Goal: Task Accomplishment & Management: Manage account settings

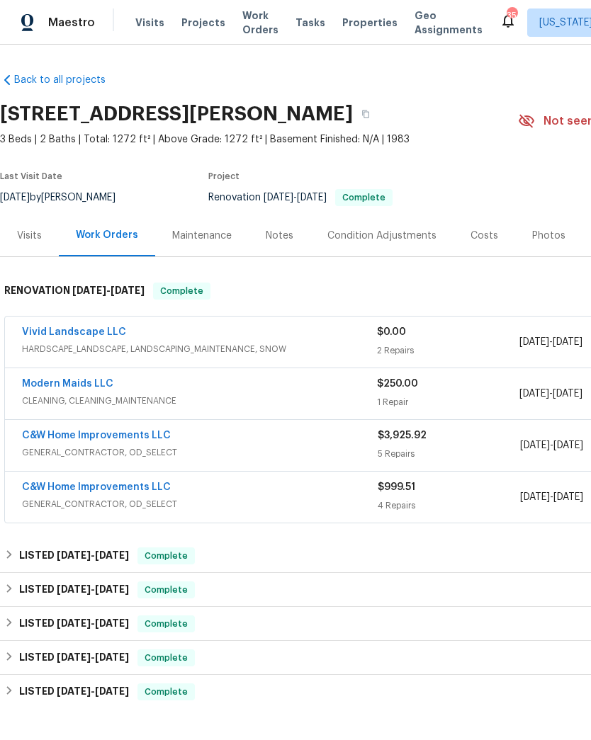
click at [194, 26] on span "Projects" at bounding box center [203, 23] width 44 height 14
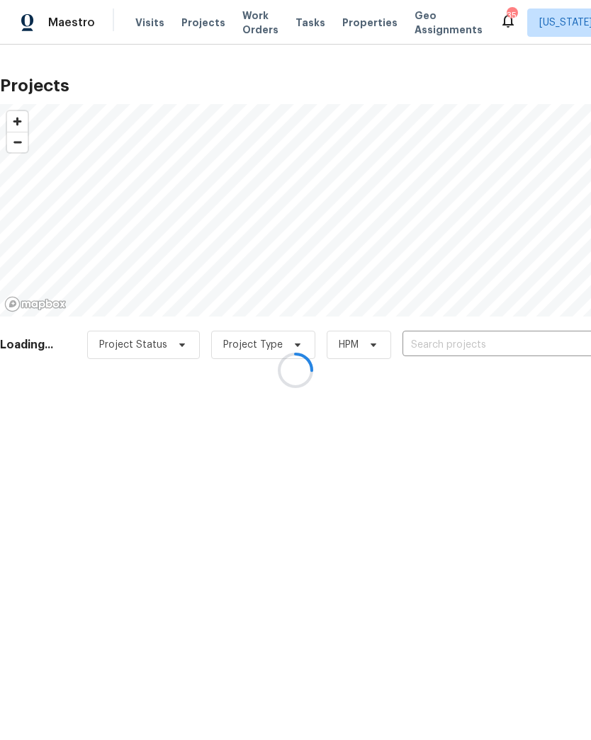
click at [451, 347] on div at bounding box center [295, 370] width 591 height 740
click at [450, 344] on div at bounding box center [295, 370] width 591 height 740
click at [437, 347] on div at bounding box center [295, 370] width 591 height 740
click at [444, 347] on div at bounding box center [295, 370] width 591 height 740
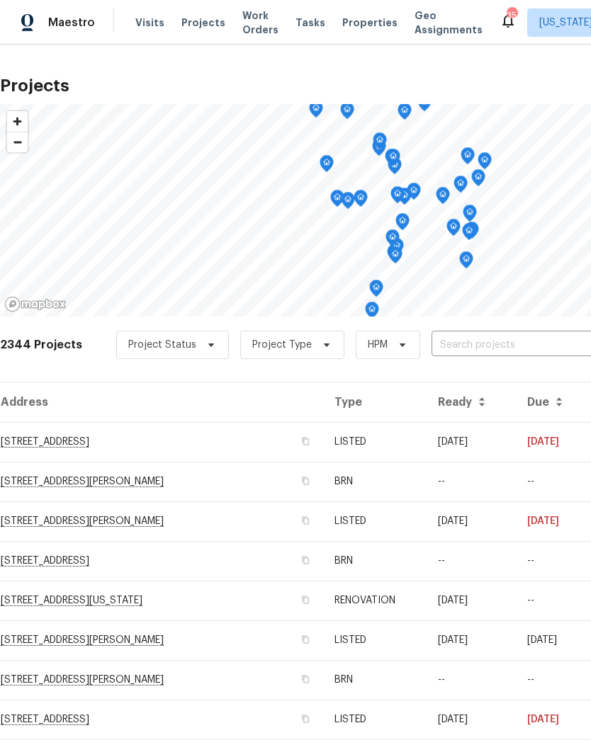
click at [488, 350] on input "text" at bounding box center [513, 345] width 162 height 22
type input "4987"
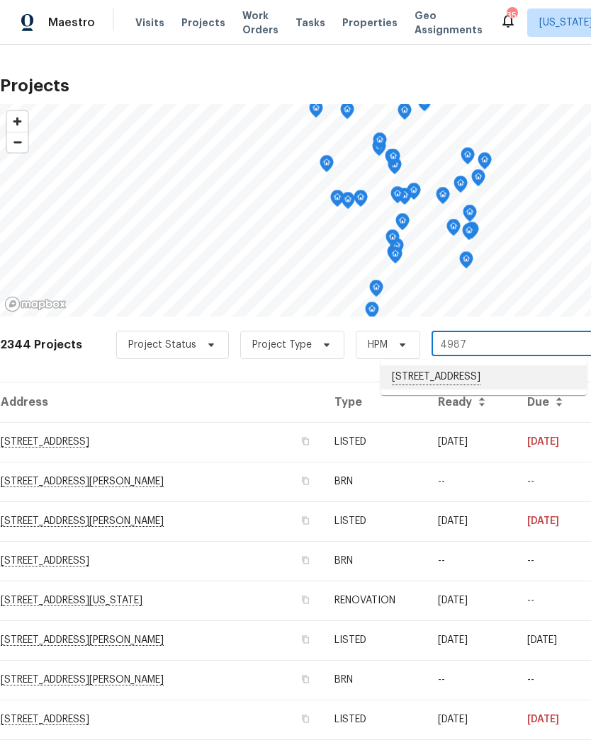
click at [457, 373] on li "[STREET_ADDRESS]" at bounding box center [484, 378] width 206 height 24
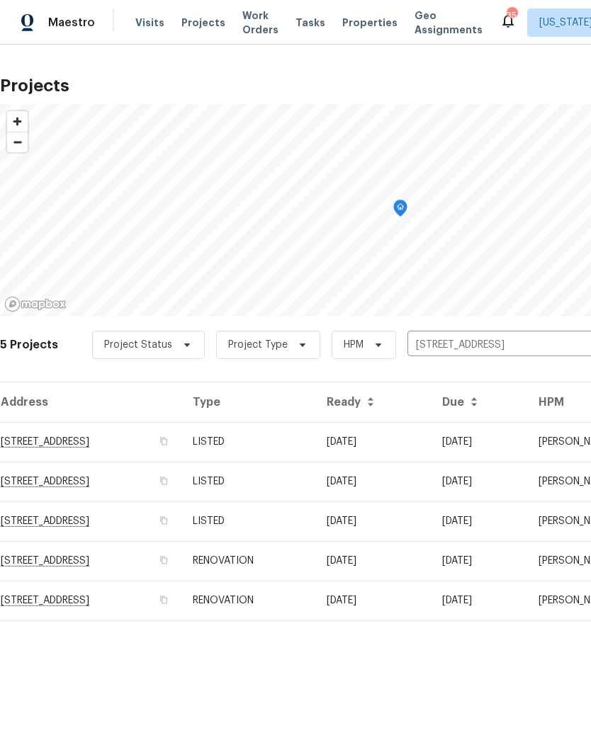
click at [181, 440] on td "[STREET_ADDRESS]" at bounding box center [90, 442] width 181 height 40
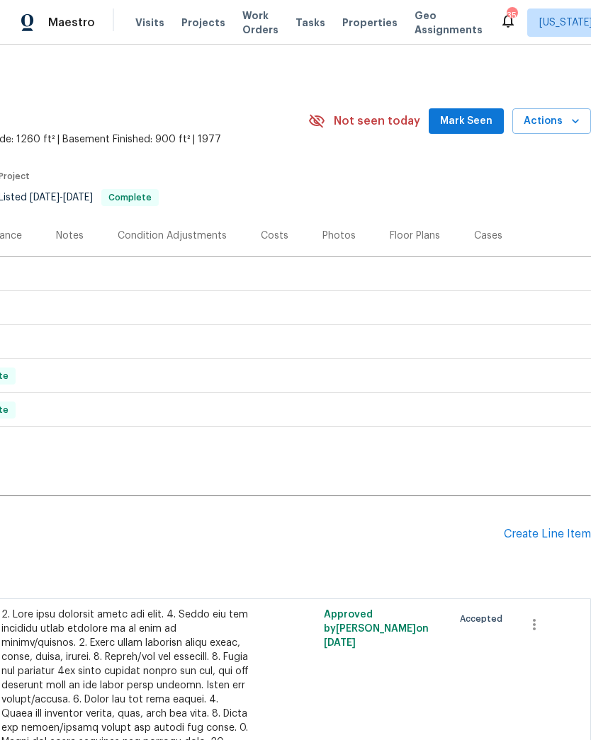
scroll to position [0, 210]
click at [542, 531] on div "Create Line Item" at bounding box center [547, 534] width 87 height 13
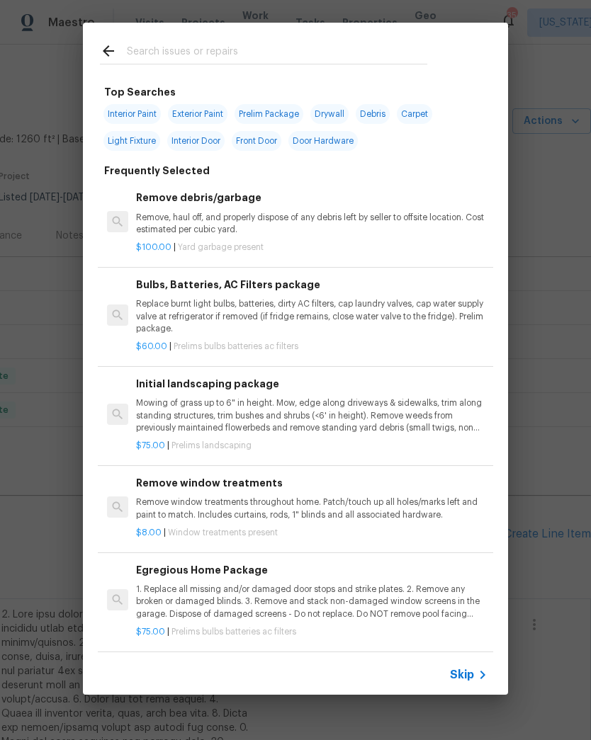
click at [293, 53] on input "text" at bounding box center [277, 53] width 300 height 21
type input "Dead"
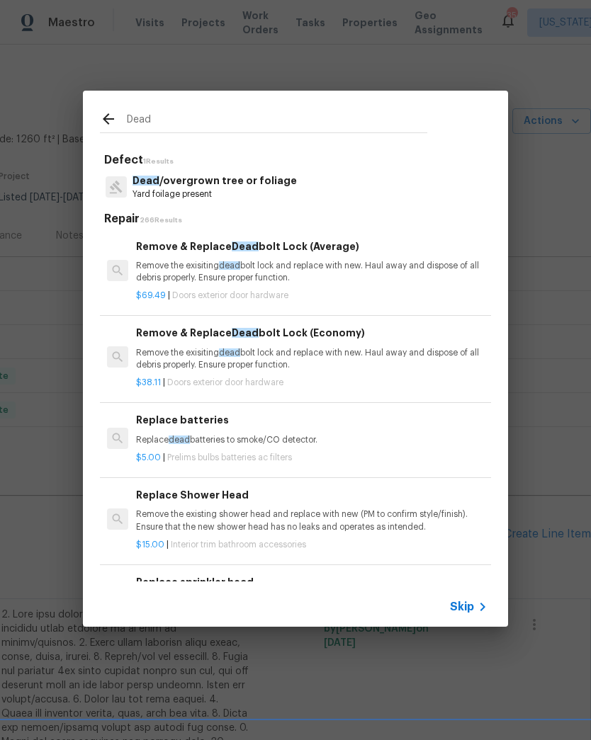
click at [325, 271] on p "Remove the exisiting dead bolt lock and replace with new. Haul away and dispose…" at bounding box center [311, 272] width 351 height 24
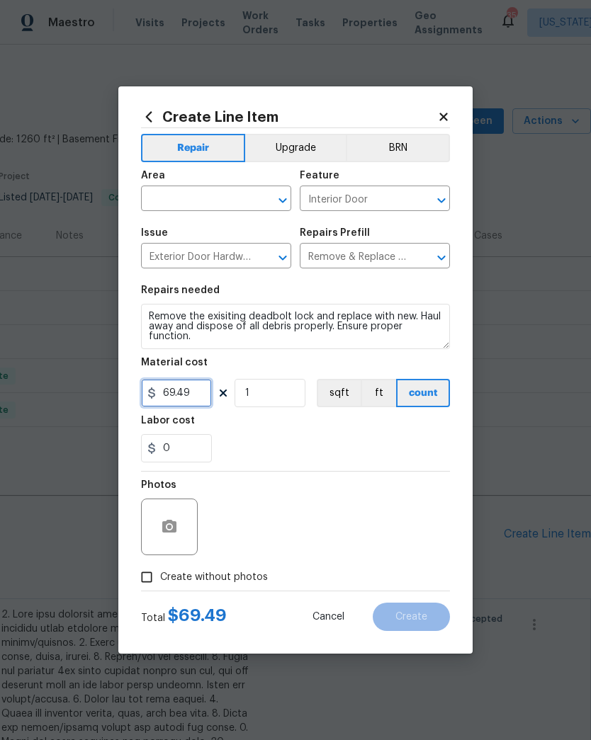
click at [200, 401] on input "69.49" at bounding box center [176, 393] width 71 height 28
type input "200"
click at [279, 446] on div "0" at bounding box center [295, 448] width 309 height 28
click at [286, 208] on icon "Open" at bounding box center [282, 200] width 17 height 17
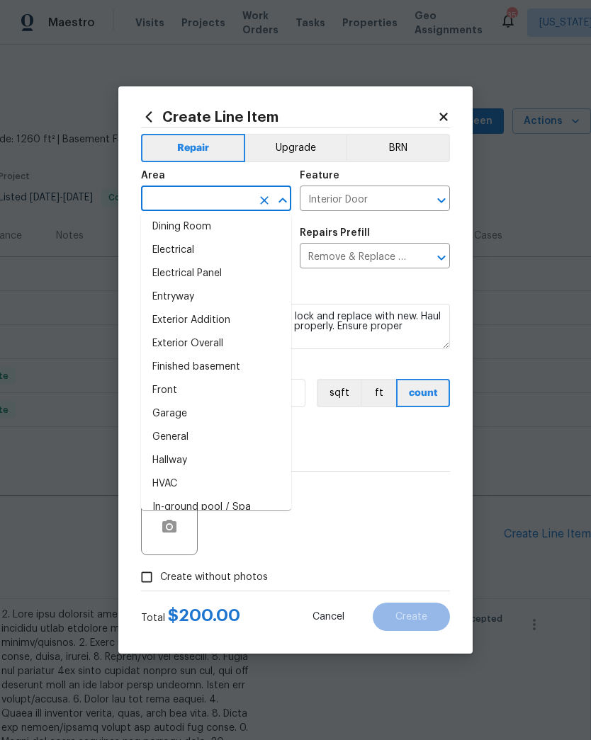
scroll to position [278, 0]
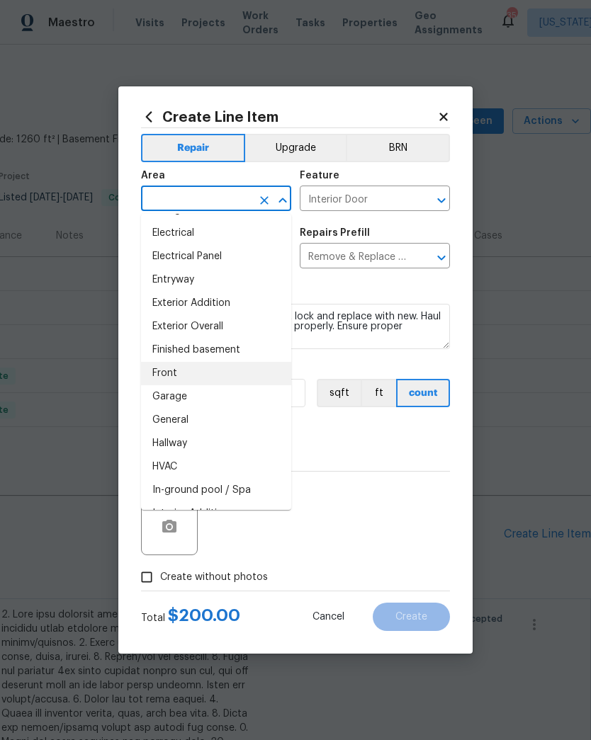
click at [226, 375] on li "Front" at bounding box center [216, 373] width 150 height 23
type input "Front"
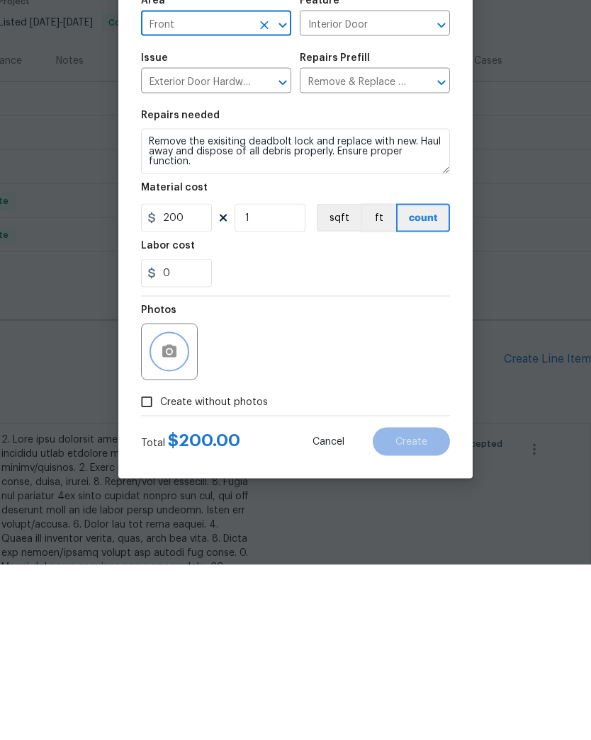
click at [184, 510] on button "button" at bounding box center [169, 527] width 34 height 34
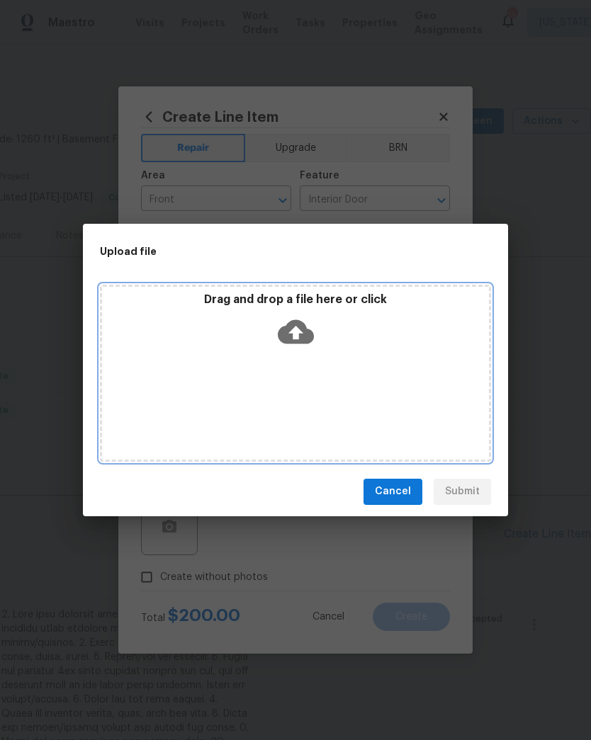
click at [297, 332] on icon at bounding box center [296, 332] width 36 height 36
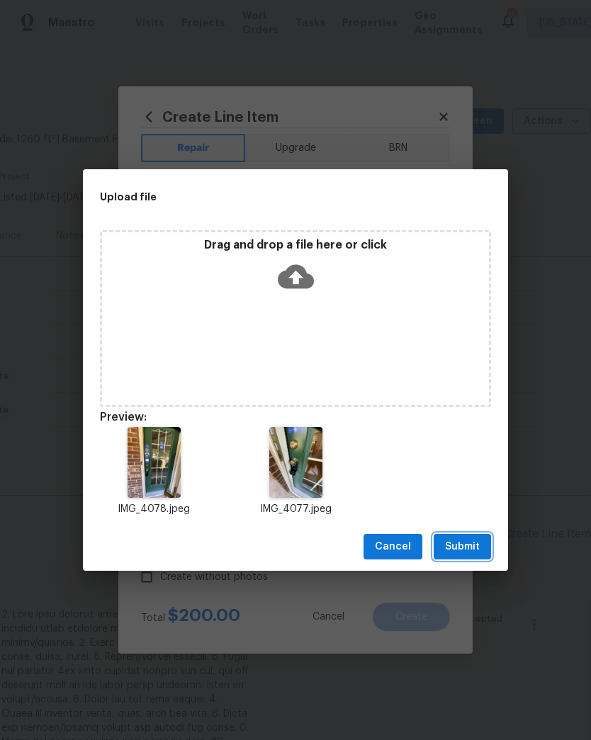
click at [462, 540] on span "Submit" at bounding box center [462, 548] width 35 height 18
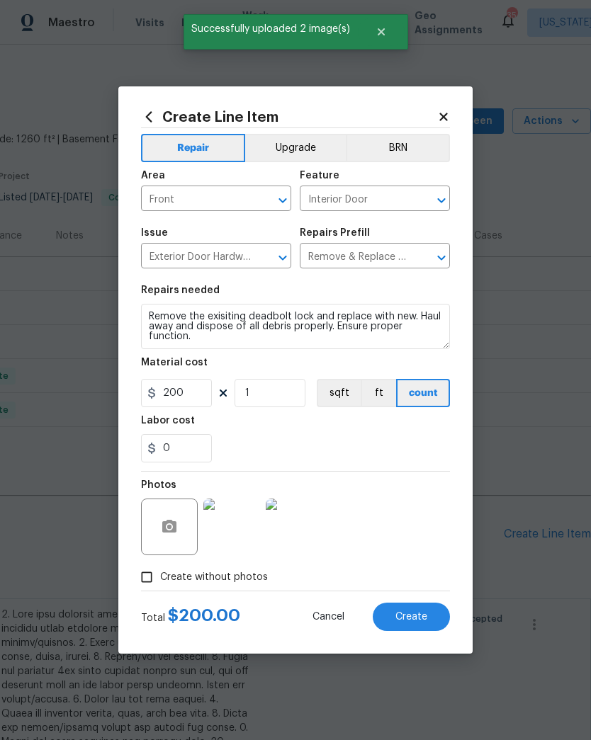
click at [422, 617] on span "Create" at bounding box center [411, 617] width 32 height 11
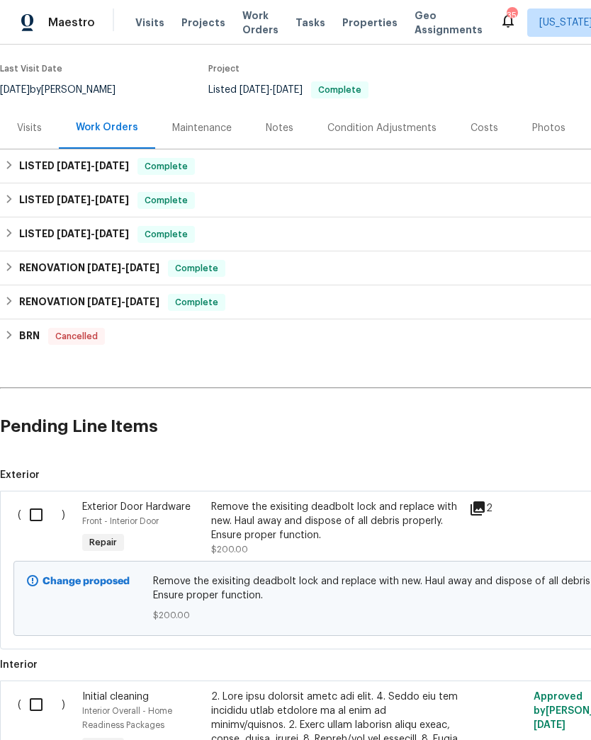
scroll to position [116, 0]
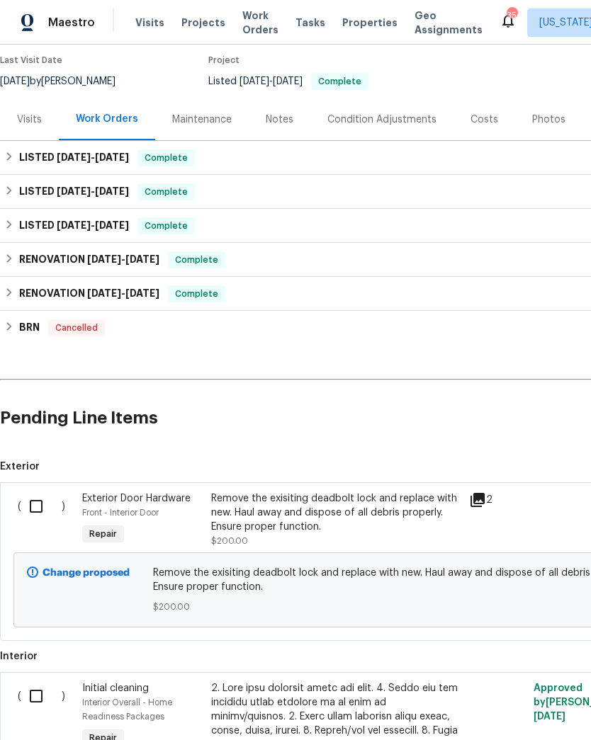
click at [38, 511] on input "checkbox" at bounding box center [41, 507] width 40 height 30
checkbox input "true"
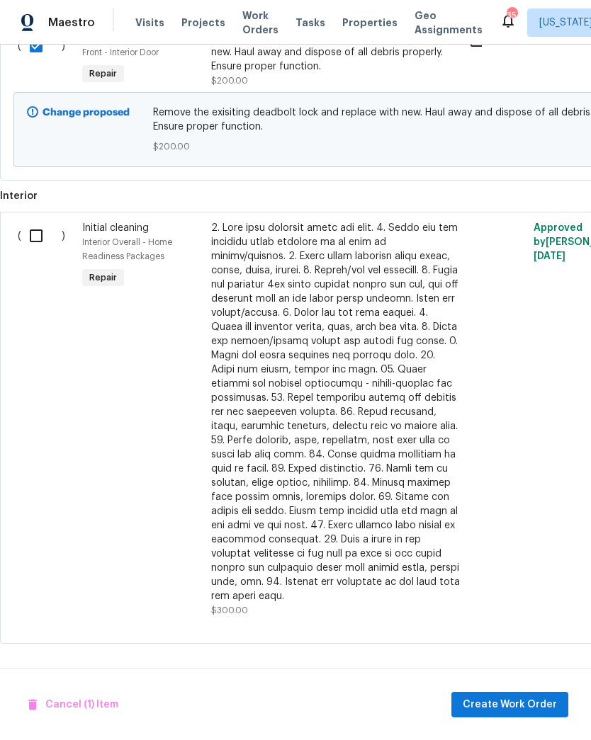
scroll to position [570, -1]
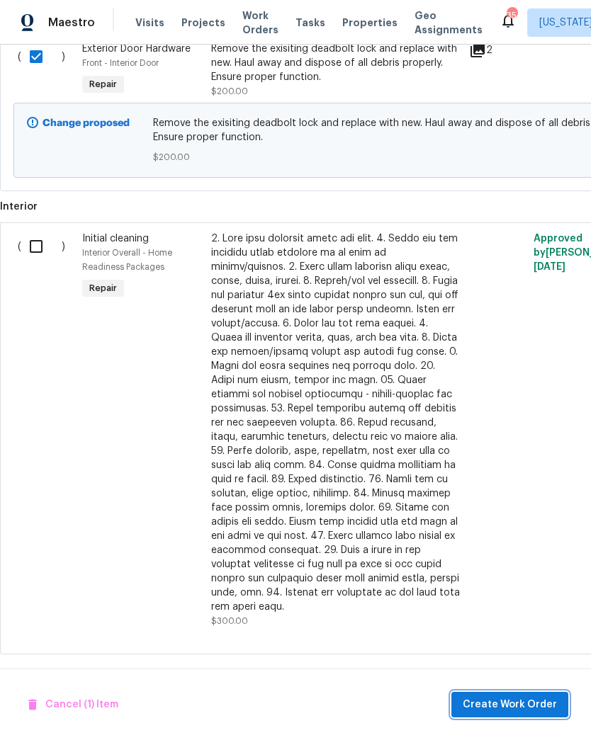
click at [509, 714] on button "Create Work Order" at bounding box center [509, 705] width 117 height 26
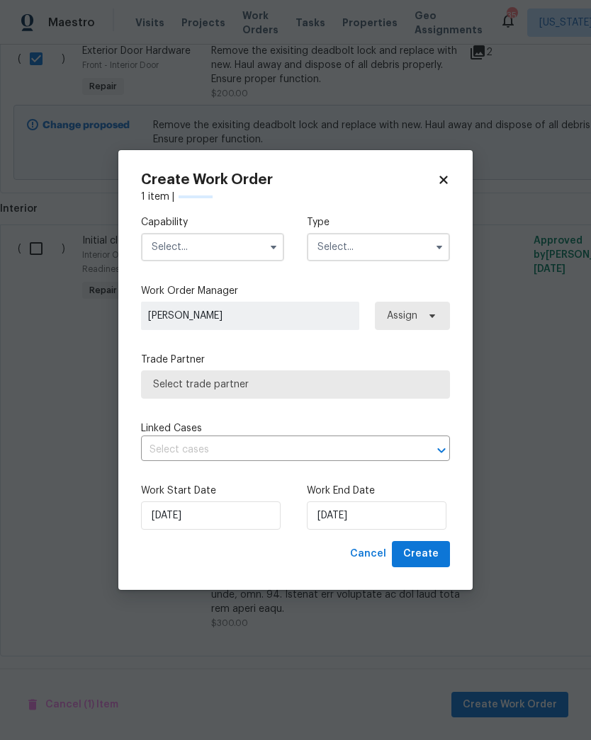
scroll to position [563, 0]
click at [271, 249] on icon "button" at bounding box center [273, 247] width 11 height 11
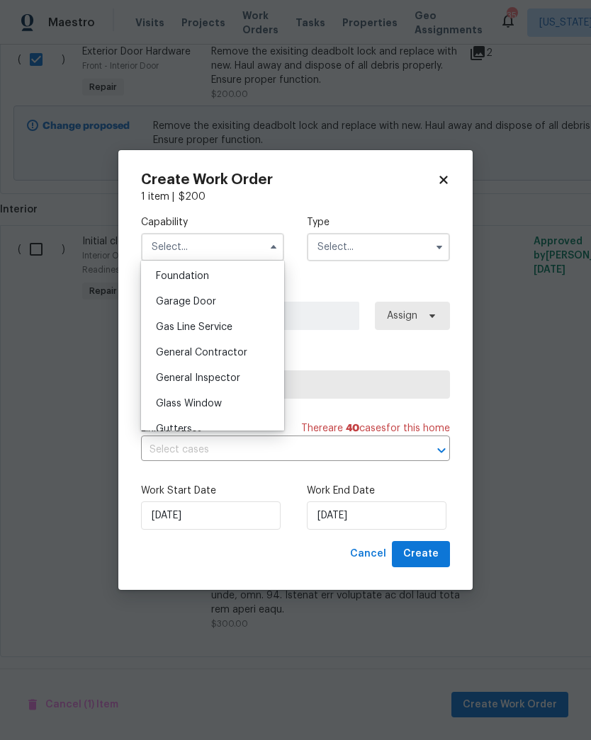
scroll to position [610, 0]
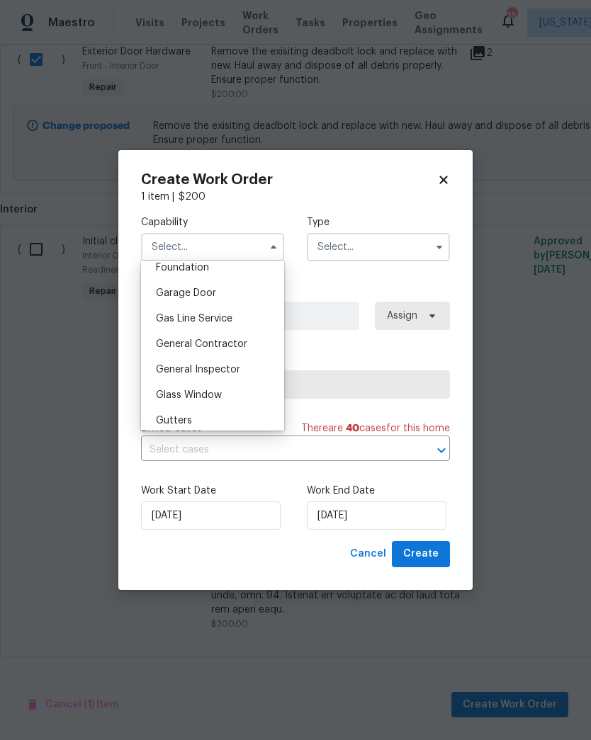
click at [251, 347] on div "General Contractor" at bounding box center [213, 345] width 136 height 26
type input "General Contractor"
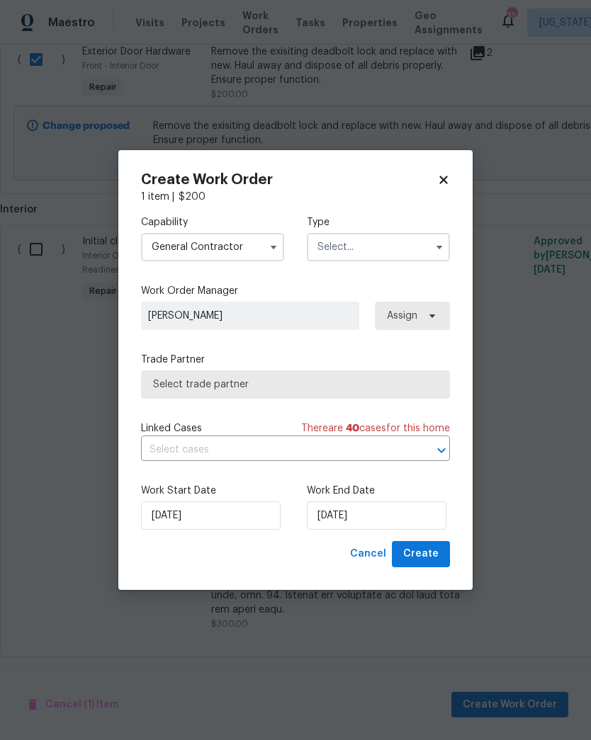
click at [440, 244] on icon "button" at bounding box center [439, 247] width 11 height 11
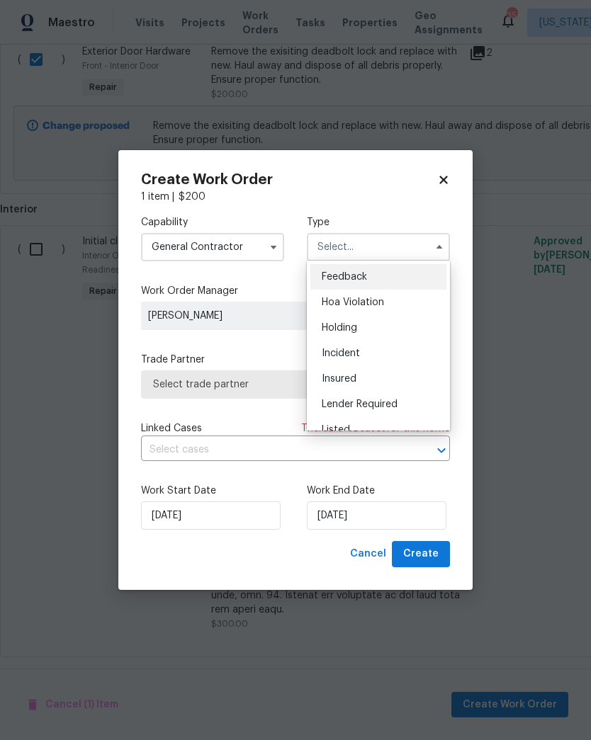
scroll to position [0, 0]
click at [412, 275] on div "Feedback" at bounding box center [378, 277] width 136 height 26
type input "Feedback"
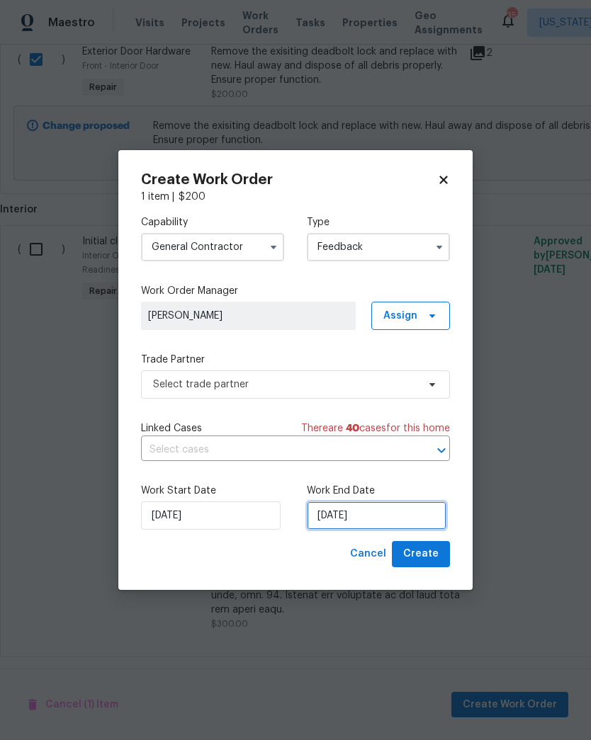
click at [374, 512] on input "[DATE]" at bounding box center [377, 516] width 140 height 28
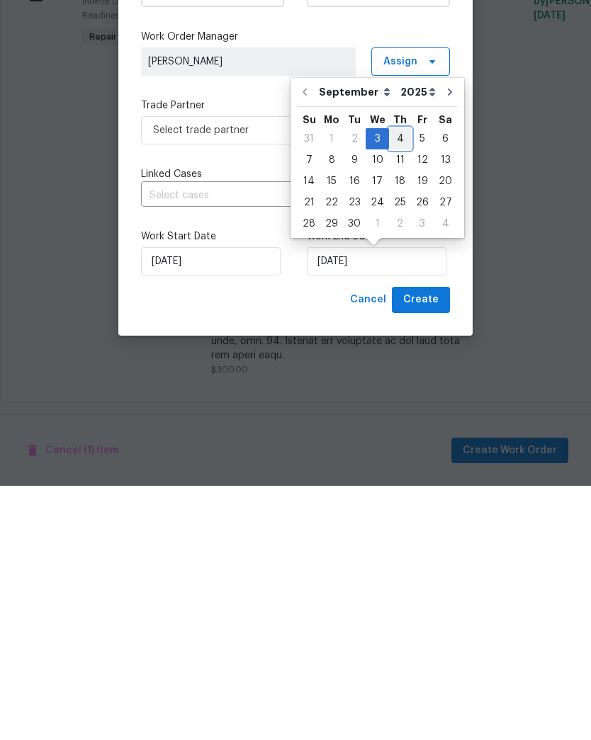
click at [399, 383] on div "4" at bounding box center [400, 393] width 22 height 20
type input "[DATE]"
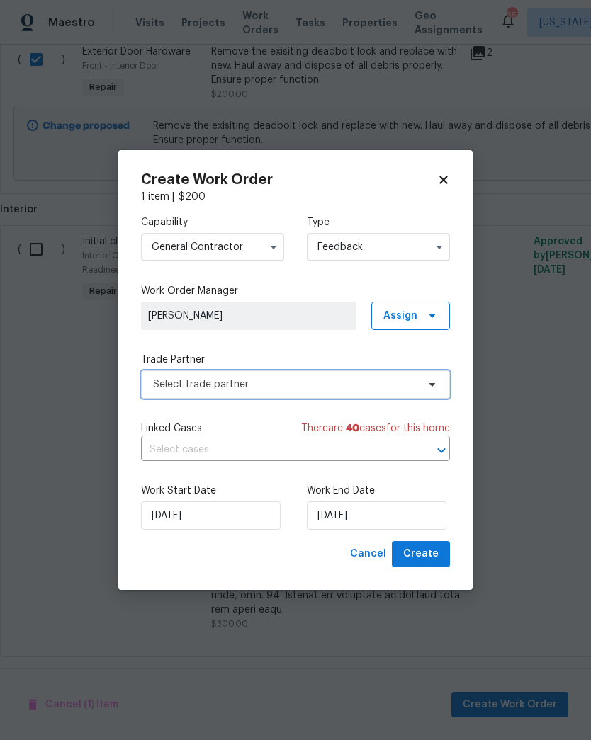
click at [431, 385] on icon at bounding box center [432, 385] width 6 height 4
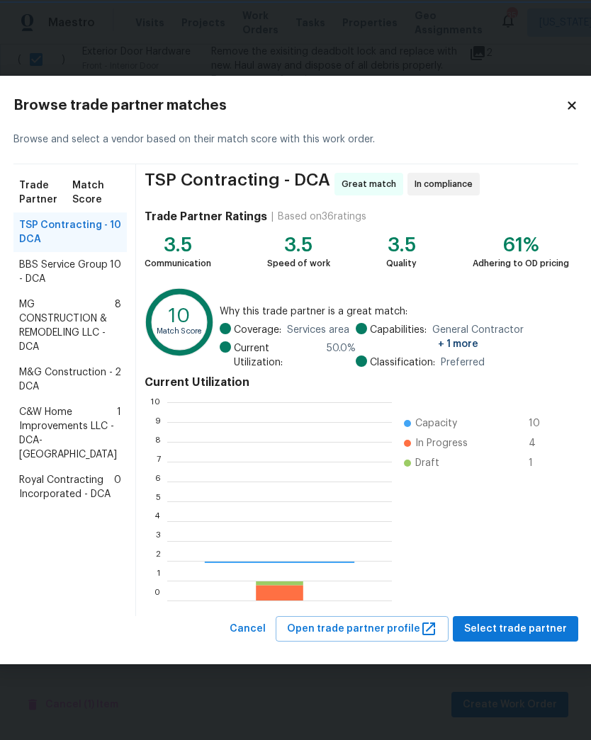
scroll to position [198, 225]
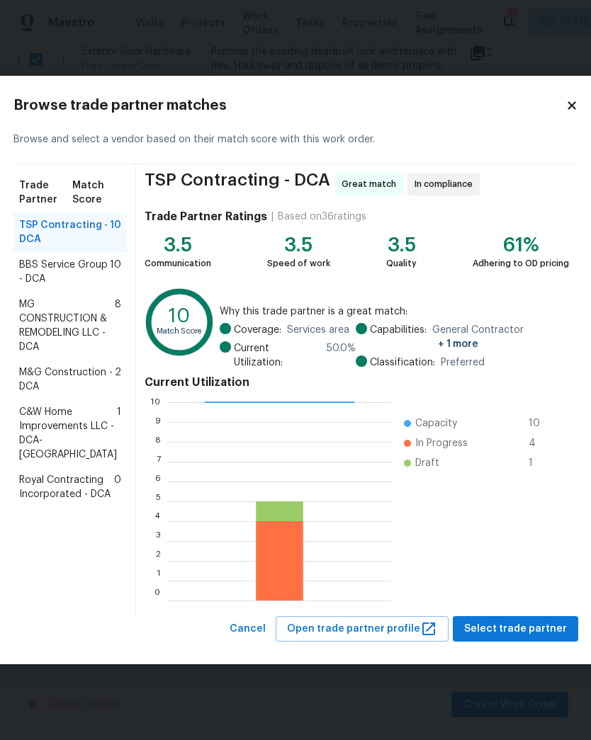
click at [54, 344] on span "MG CONSTRUCTION & REMODELING LLC - DCA" at bounding box center [67, 326] width 96 height 57
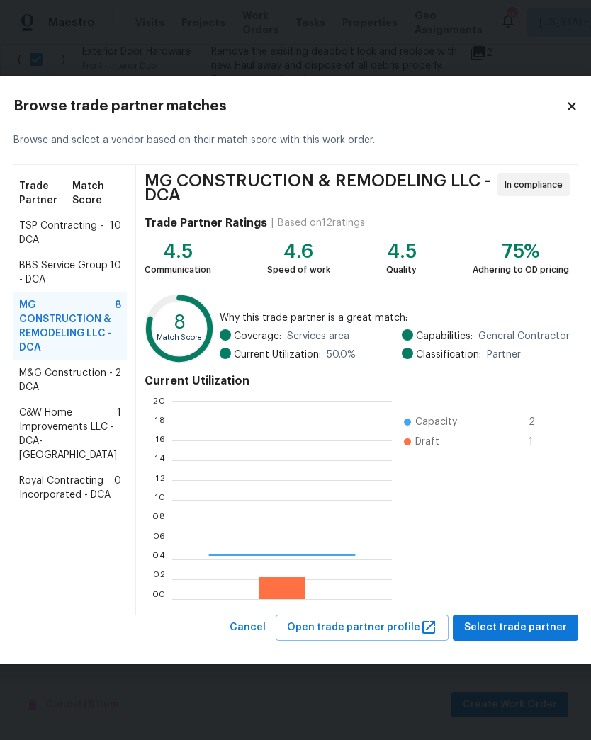
scroll to position [198, 220]
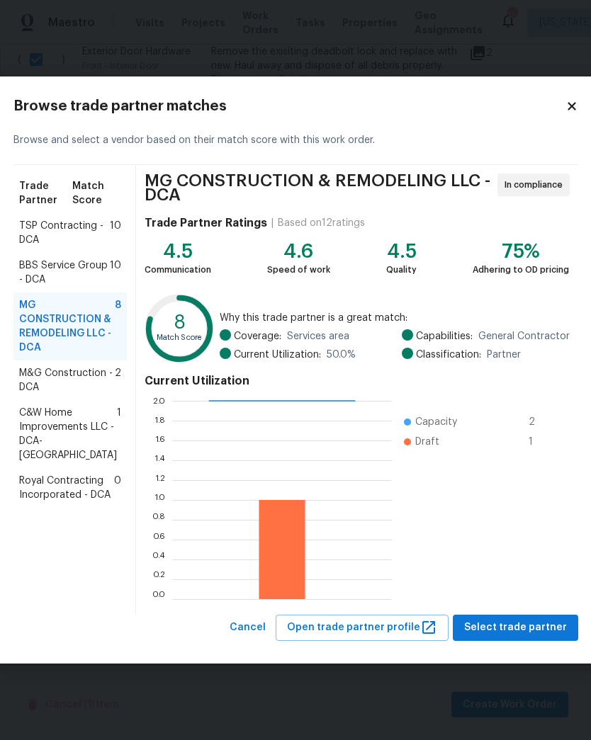
click at [528, 629] on span "Select trade partner" at bounding box center [515, 628] width 103 height 18
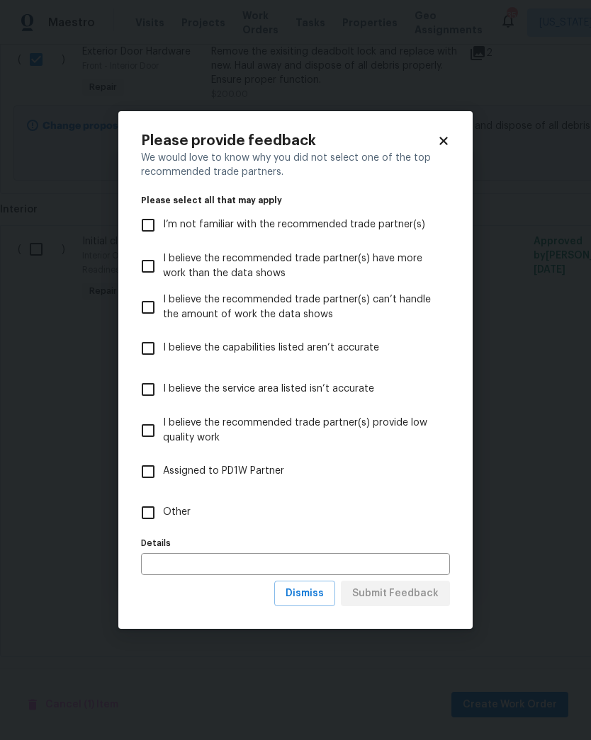
click at [154, 511] on input "Other" at bounding box center [148, 513] width 30 height 30
checkbox input "true"
click at [422, 590] on span "Submit Feedback" at bounding box center [395, 594] width 86 height 18
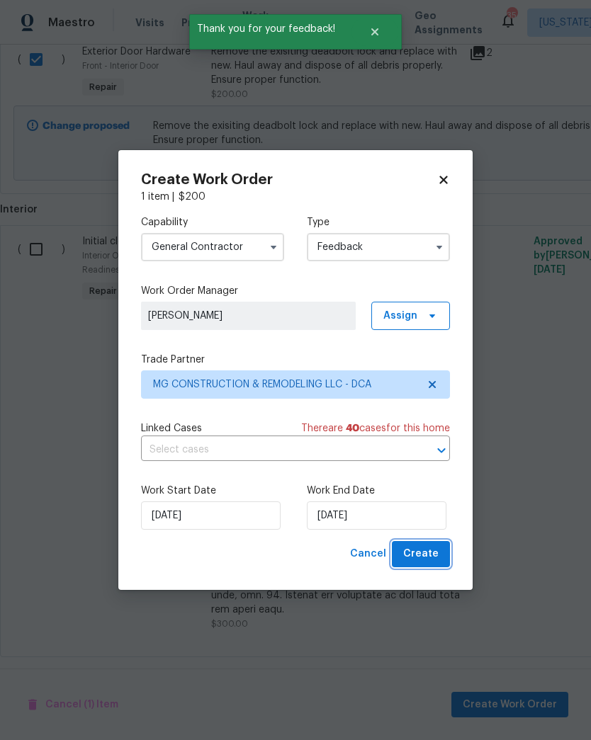
click at [429, 556] on span "Create" at bounding box center [420, 555] width 35 height 18
checkbox input "false"
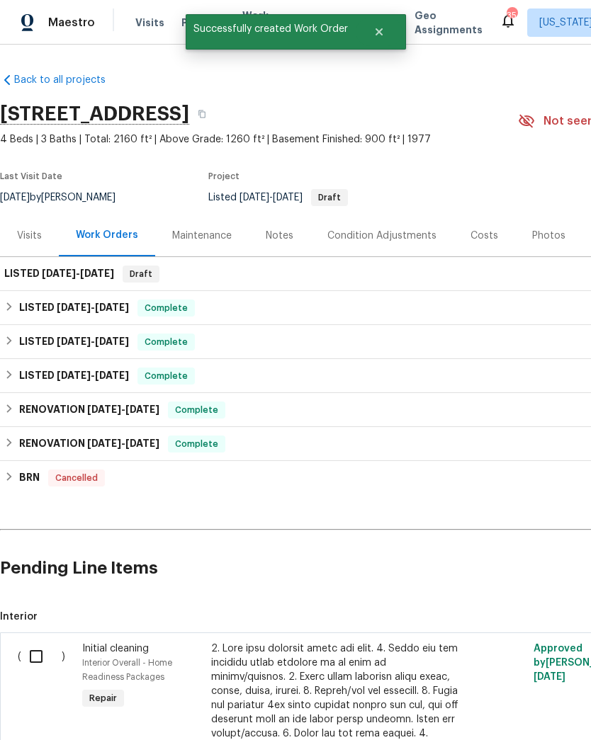
scroll to position [0, 0]
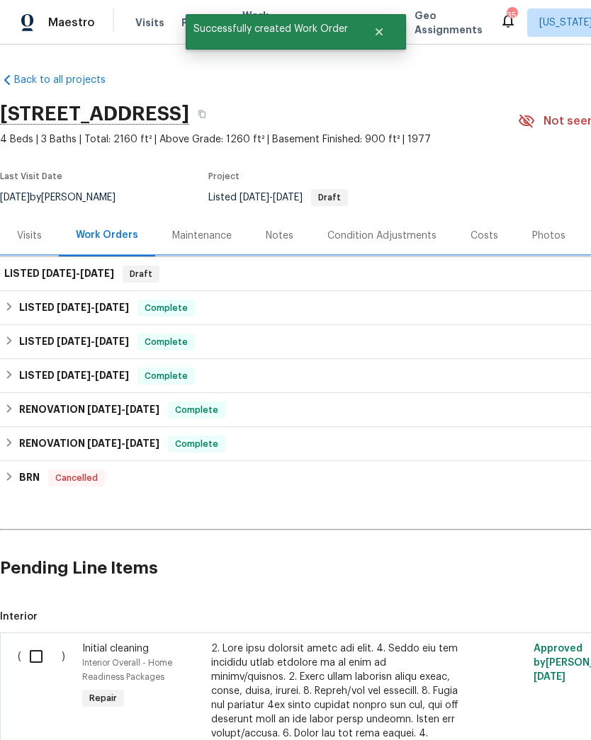
click at [114, 276] on div "LISTED 9/3/25 - 9/4/25 Draft" at bounding box center [400, 274] width 792 height 17
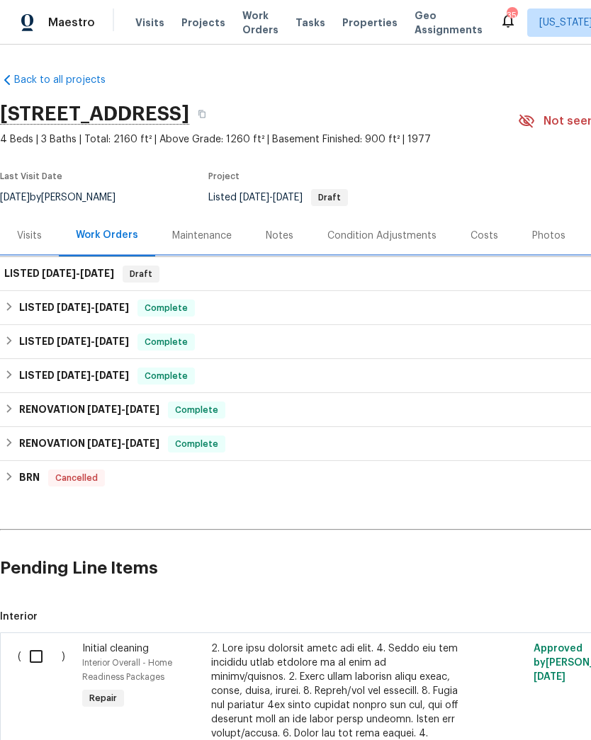
click at [164, 278] on div "LISTED 9/3/25 - 9/4/25 Draft" at bounding box center [400, 274] width 792 height 17
click at [86, 274] on span "[DATE]" at bounding box center [97, 274] width 34 height 10
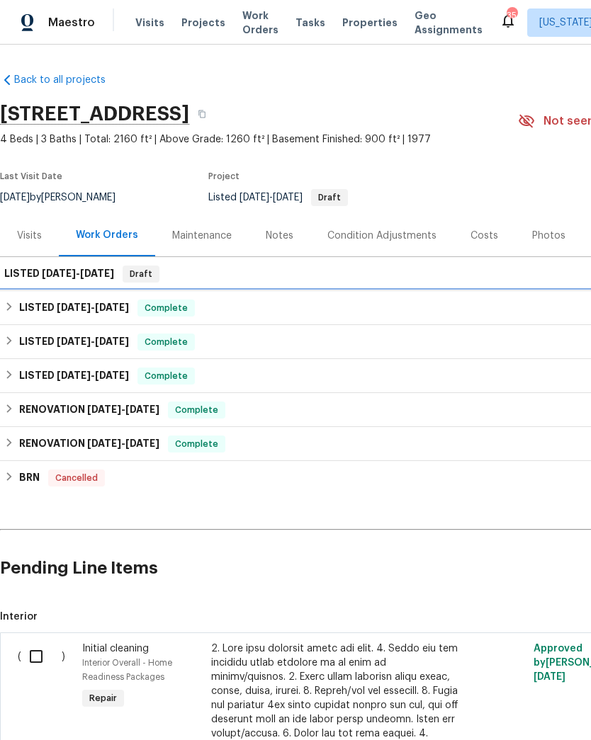
click at [74, 309] on span "[DATE]" at bounding box center [74, 308] width 34 height 10
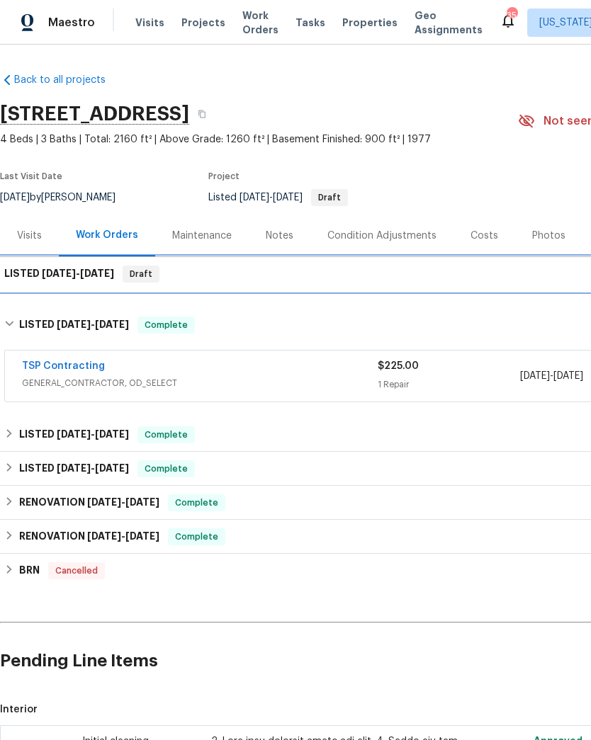
click at [83, 281] on h6 "LISTED 9/3/25 - 9/4/25" at bounding box center [59, 274] width 110 height 17
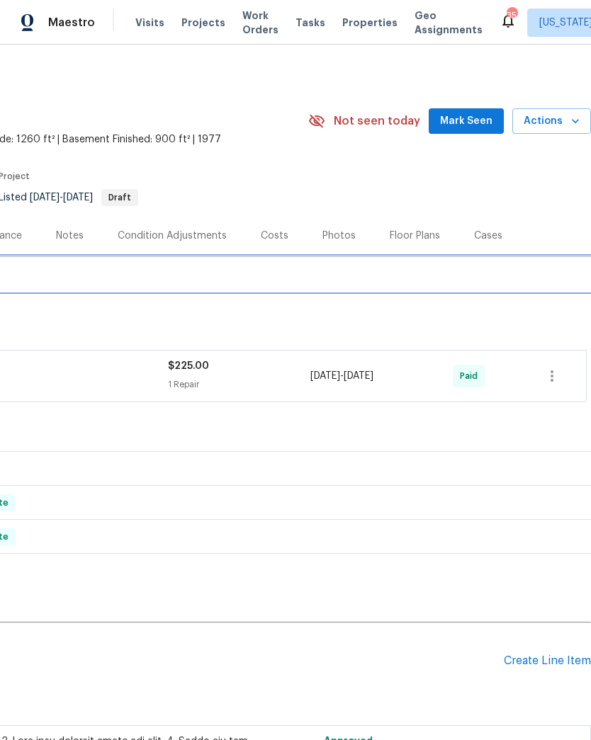
scroll to position [0, 210]
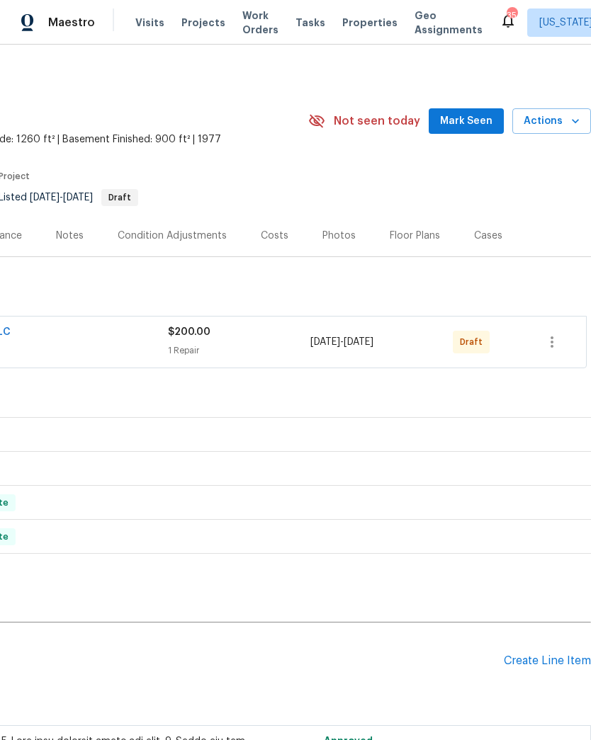
scroll to position [0, 210]
click at [561, 345] on icon "button" at bounding box center [552, 342] width 17 height 17
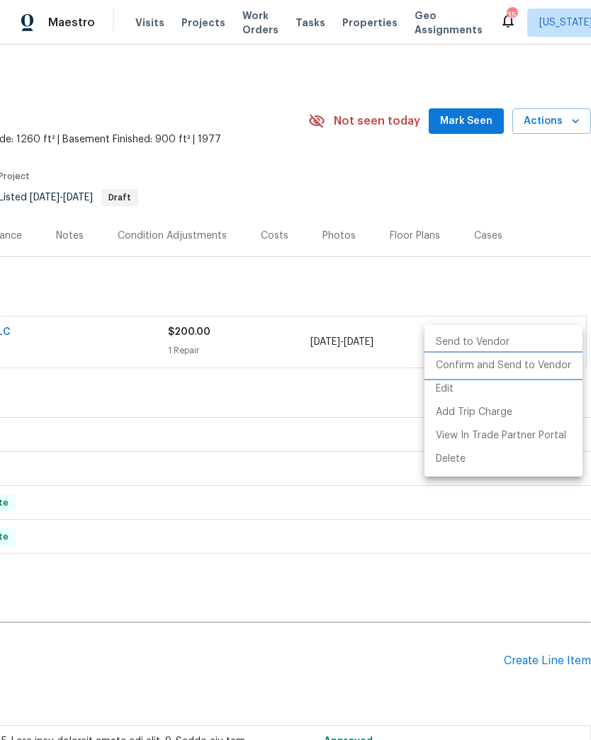
click at [518, 366] on li "Confirm and Send to Vendor" at bounding box center [503, 365] width 158 height 23
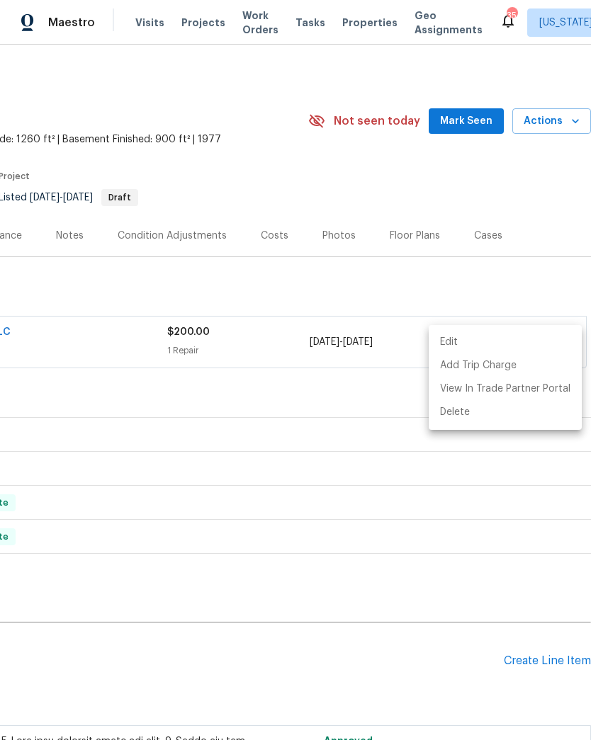
click at [291, 392] on div at bounding box center [295, 370] width 591 height 740
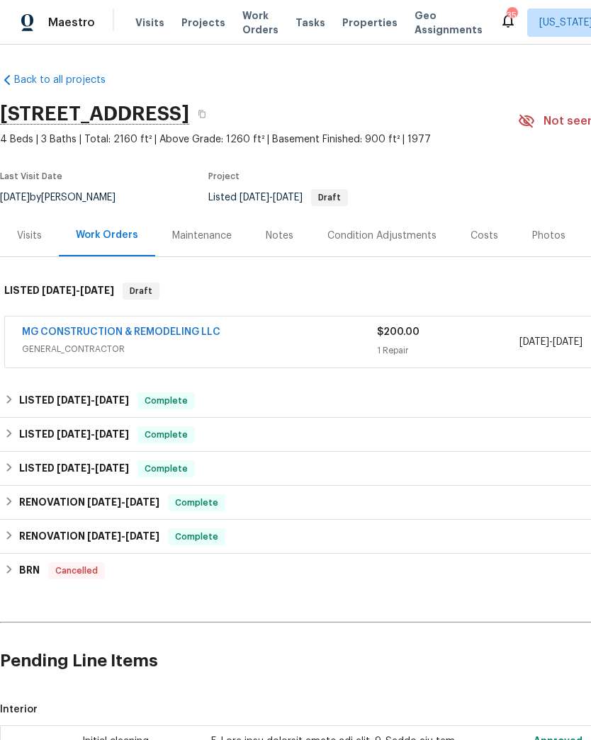
scroll to position [0, 0]
click at [188, 337] on link "MG CONSTRUCTION & REMODELING LLC" at bounding box center [121, 332] width 198 height 10
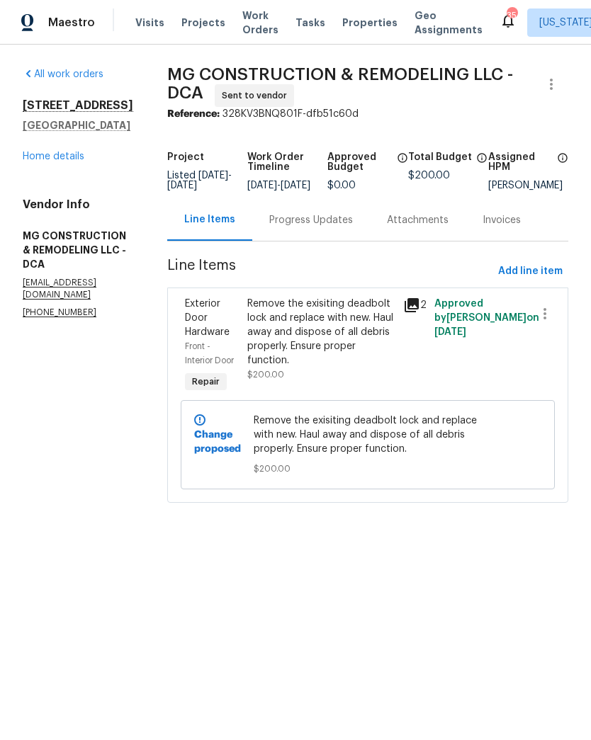
click at [335, 227] on div "Progress Updates" at bounding box center [311, 220] width 84 height 14
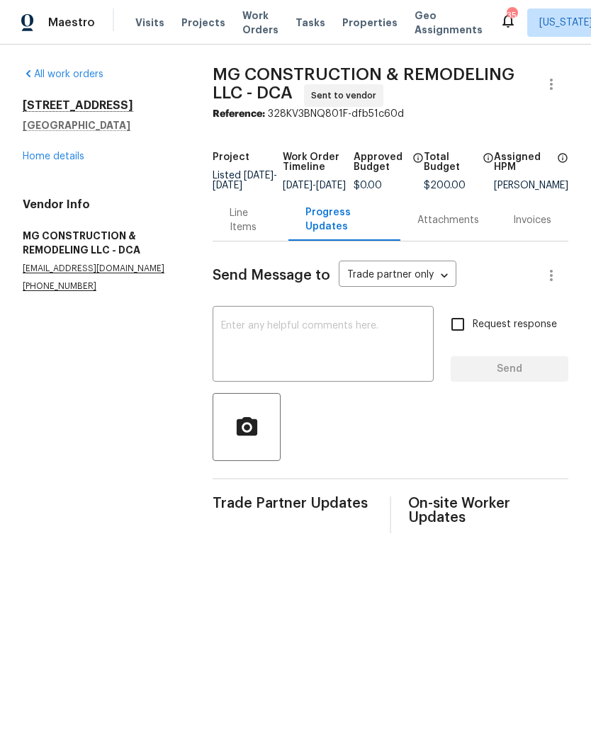
click at [351, 346] on textarea at bounding box center [323, 346] width 204 height 50
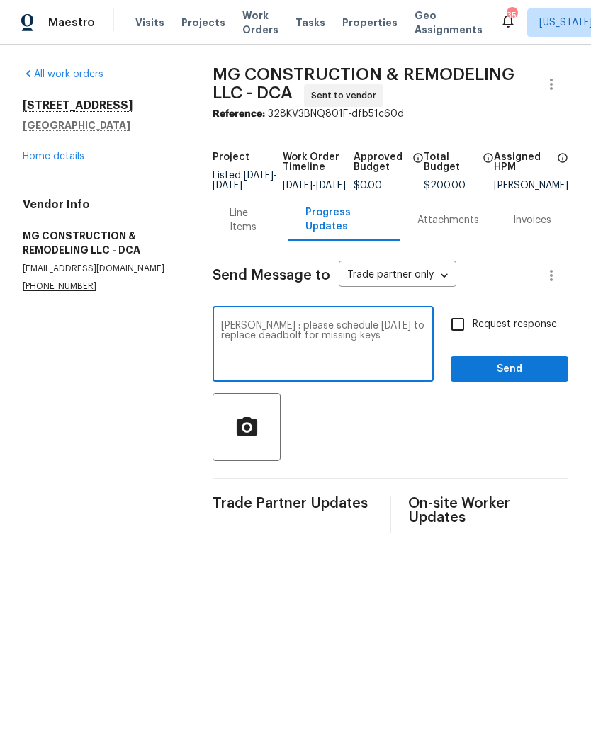
type textarea "[PERSON_NAME] : please schedule [DATE] to replace deadbolt for missing keys"
click at [463, 337] on input "Request response" at bounding box center [458, 325] width 30 height 30
checkbox input "true"
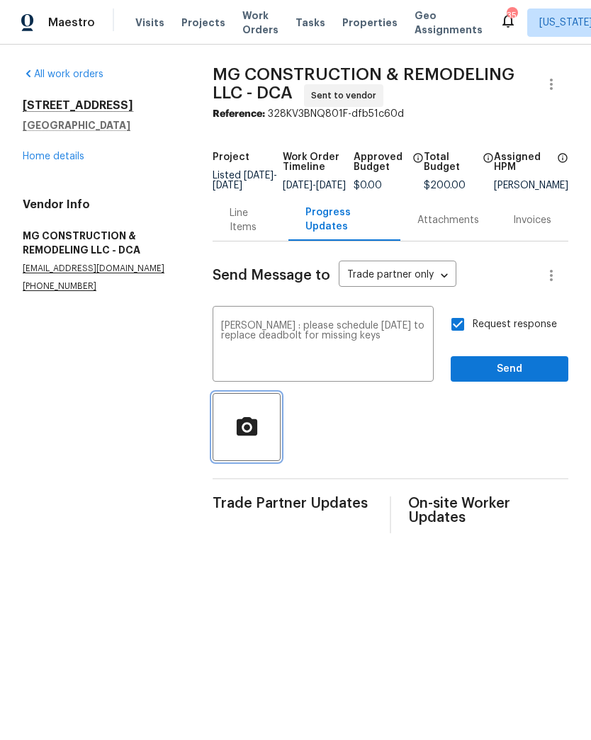
click at [259, 440] on icon "button" at bounding box center [247, 427] width 25 height 25
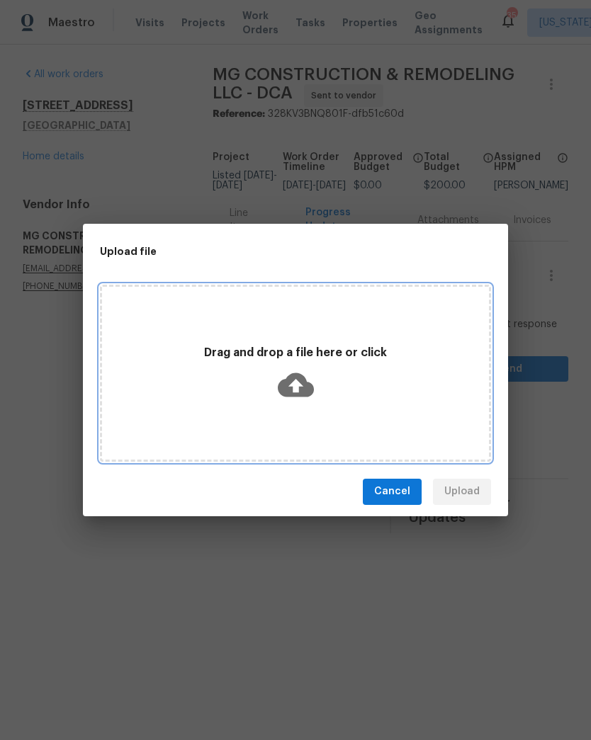
click at [293, 370] on icon at bounding box center [296, 385] width 36 height 36
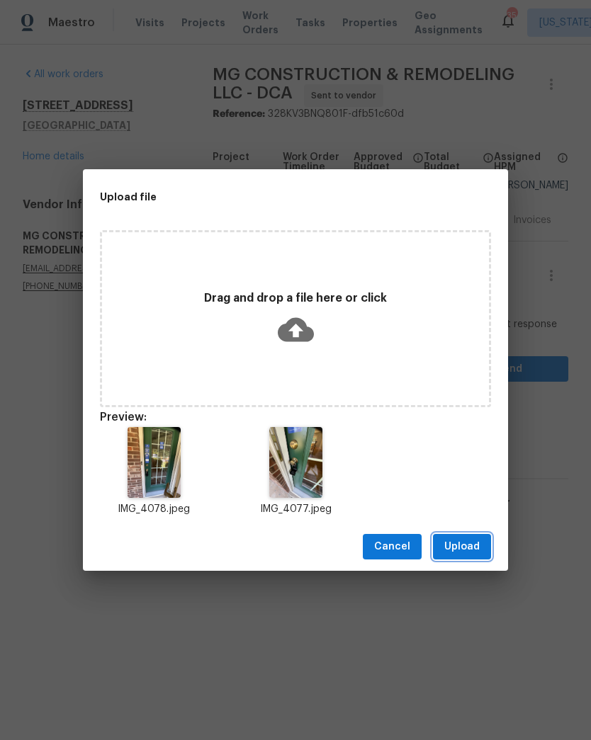
click at [470, 542] on span "Upload" at bounding box center [461, 548] width 35 height 18
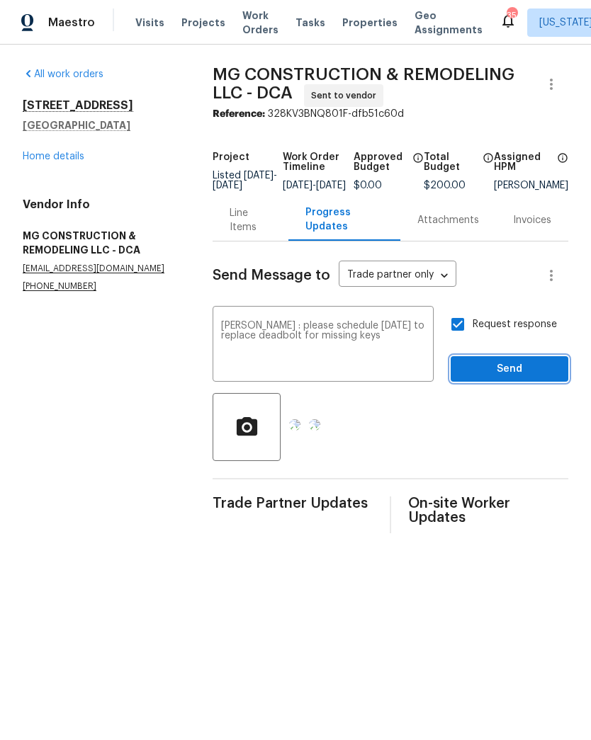
click at [527, 373] on span "Send" at bounding box center [509, 370] width 95 height 18
